Goal: Navigation & Orientation: Find specific page/section

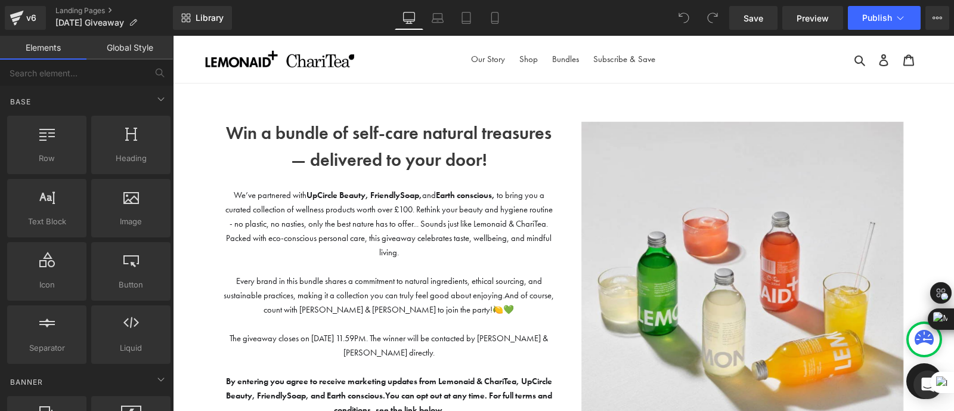
click at [77, 10] on link "Landing Pages" at bounding box center [113, 11] width 117 height 10
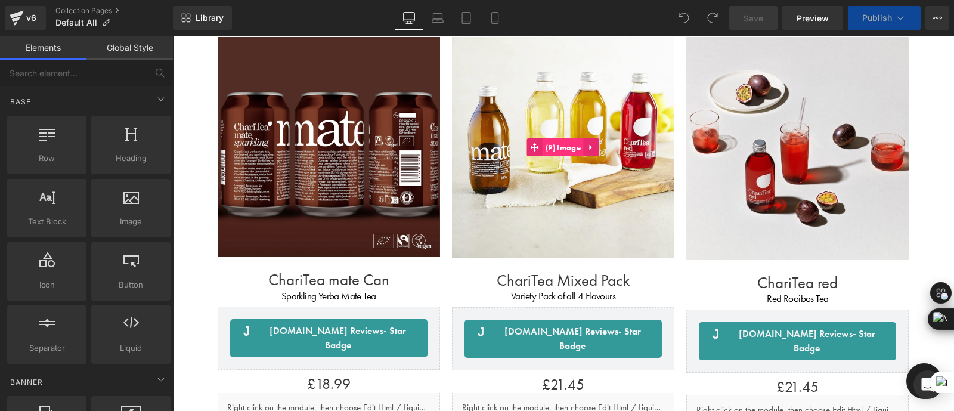
scroll to position [629, 0]
